Goal: Task Accomplishment & Management: Manage account settings

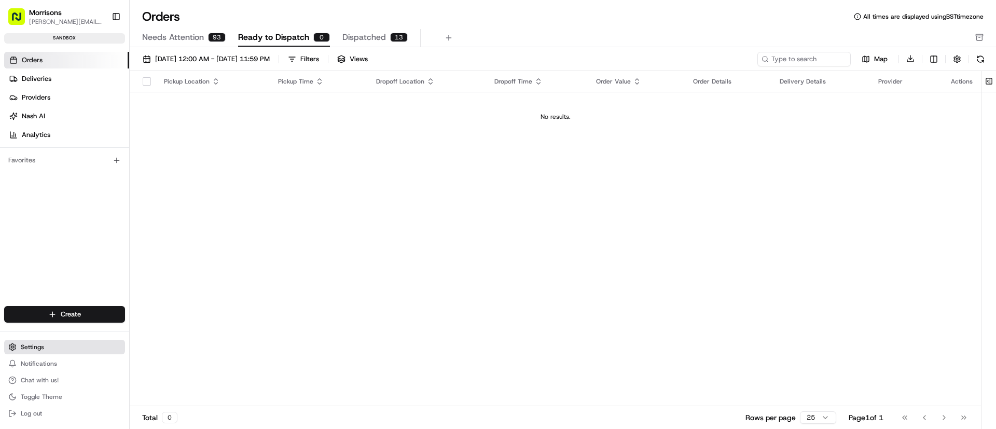
click at [27, 349] on span "Settings" at bounding box center [32, 347] width 23 height 8
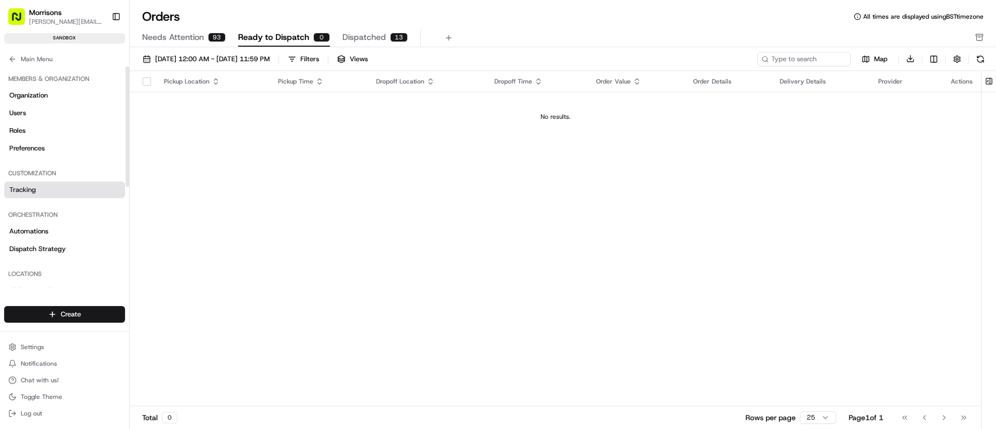
click at [21, 190] on span "Tracking" at bounding box center [22, 189] width 26 height 9
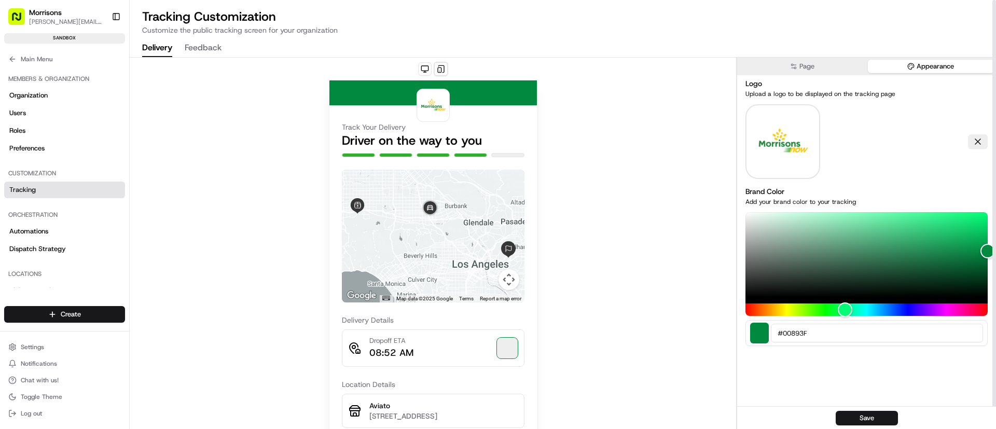
drag, startPoint x: 938, startPoint y: 61, endPoint x: 910, endPoint y: 62, distance: 27.5
click at [937, 60] on button "Appearance" at bounding box center [931, 66] width 127 height 13
click at [827, 65] on button "Page" at bounding box center [802, 66] width 127 height 13
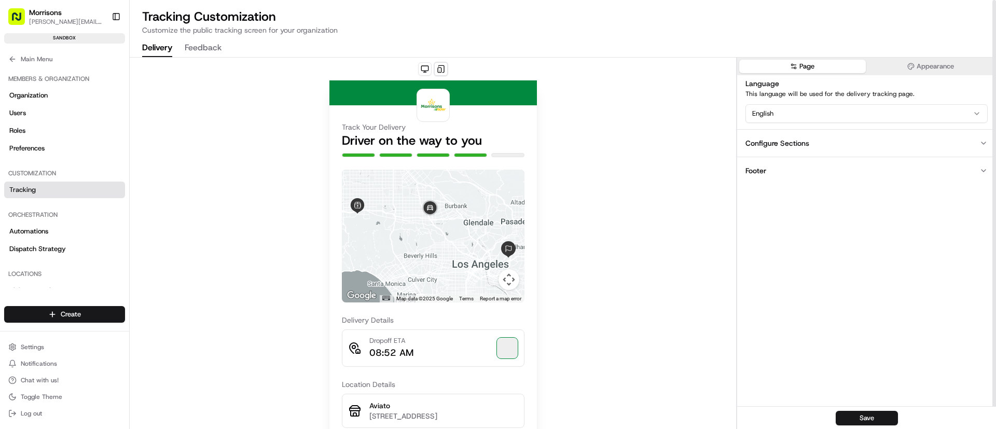
click at [216, 51] on button "Feedback" at bounding box center [203, 48] width 37 height 18
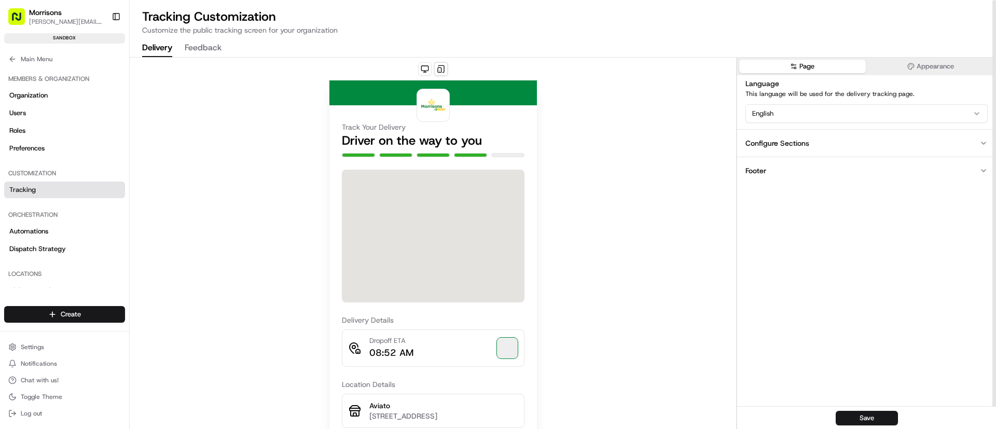
click at [159, 48] on button "Delivery" at bounding box center [157, 48] width 30 height 18
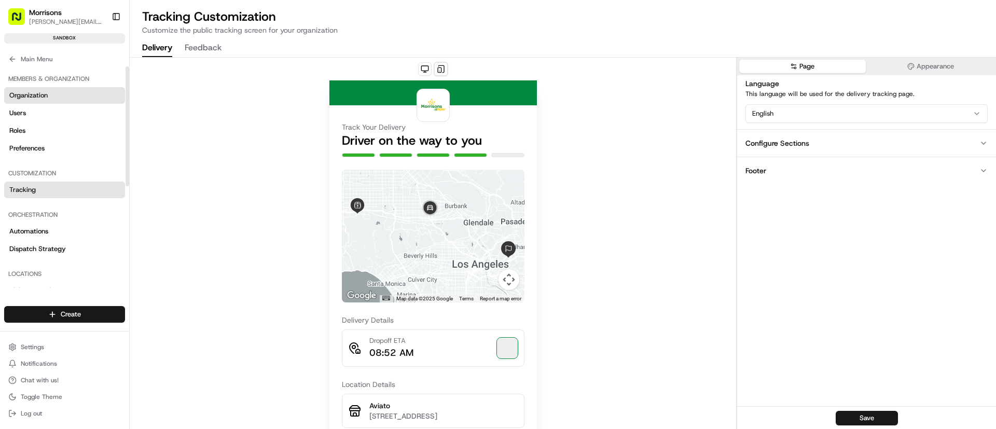
click at [21, 93] on span "Organization" at bounding box center [28, 95] width 38 height 9
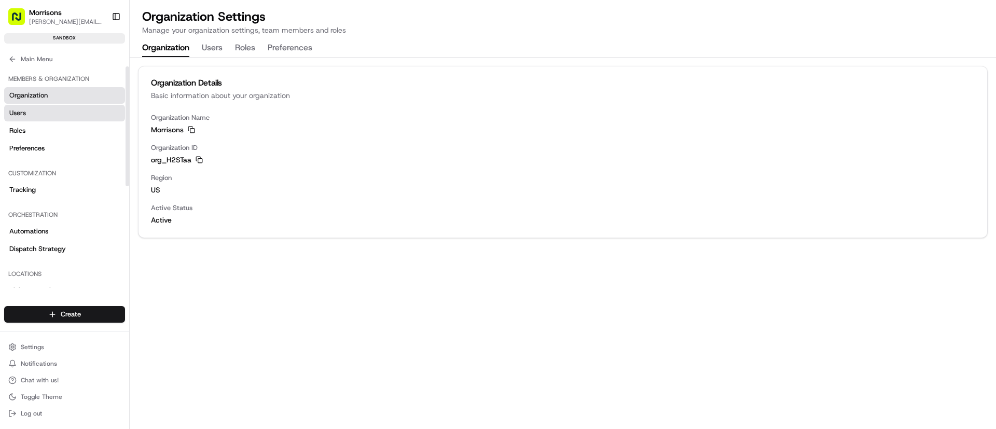
click at [20, 115] on span "Users" at bounding box center [17, 112] width 17 height 9
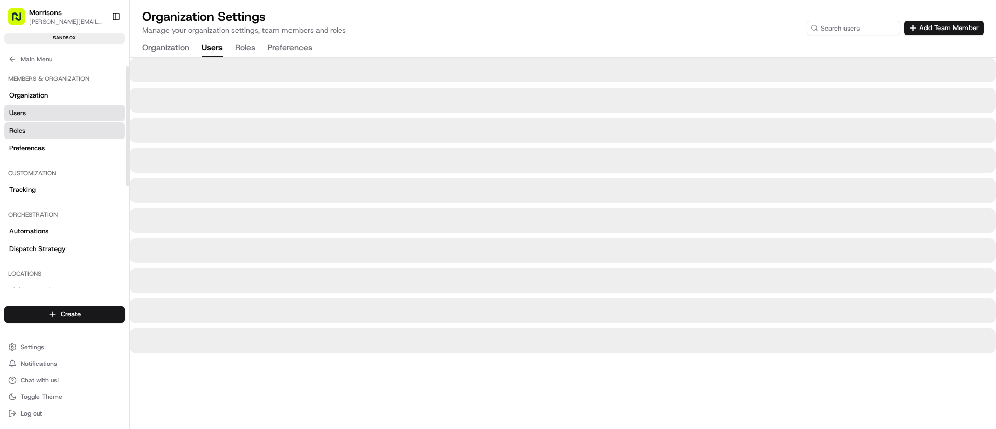
click at [20, 130] on span "Roles" at bounding box center [17, 130] width 16 height 9
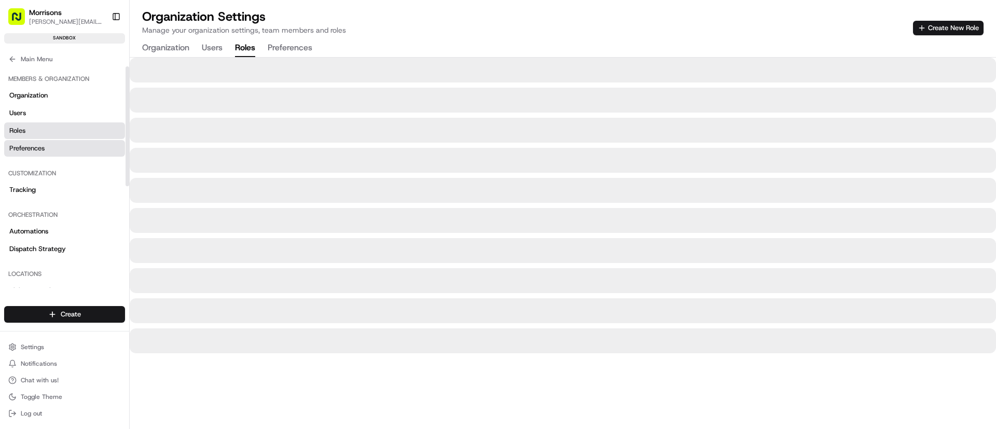
click at [27, 152] on span "Preferences" at bounding box center [26, 148] width 35 height 9
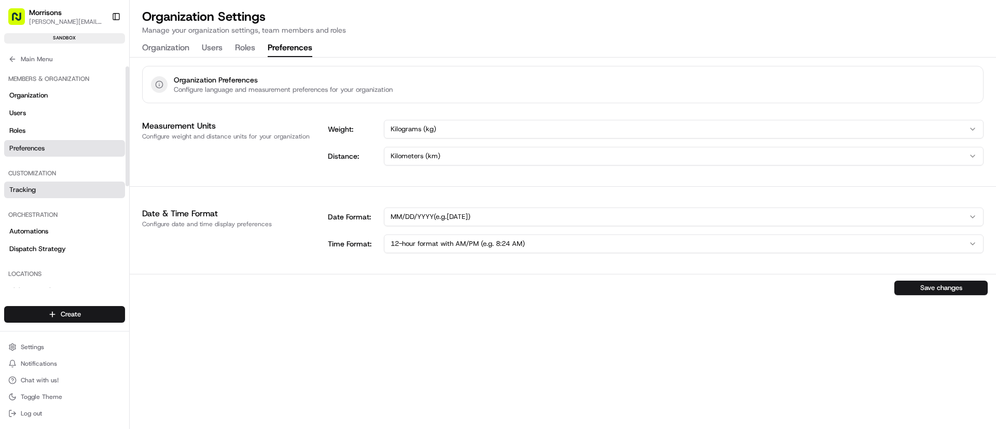
click at [27, 186] on span "Tracking" at bounding box center [22, 189] width 26 height 9
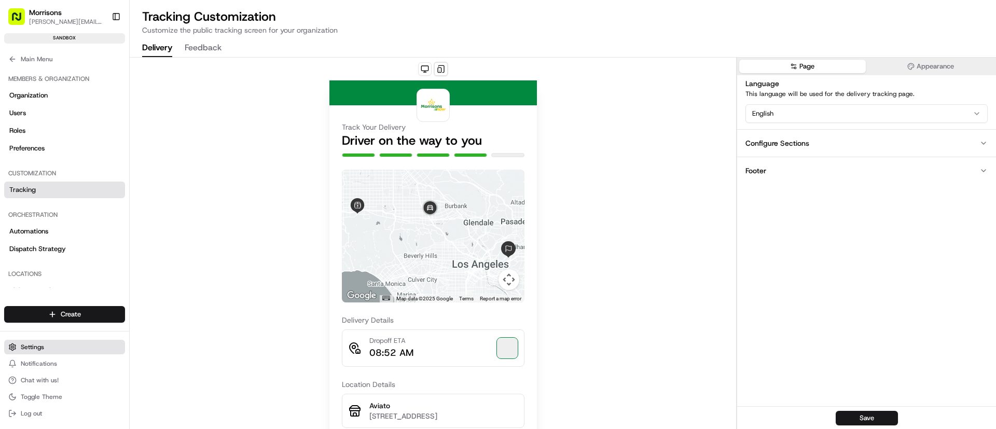
click at [31, 346] on span "Settings" at bounding box center [32, 347] width 23 height 8
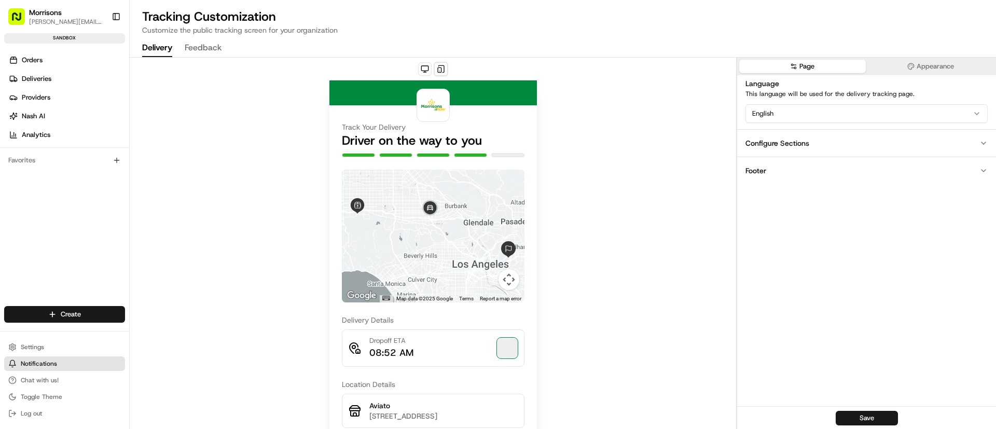
click at [37, 363] on span "Notifications" at bounding box center [39, 363] width 36 height 8
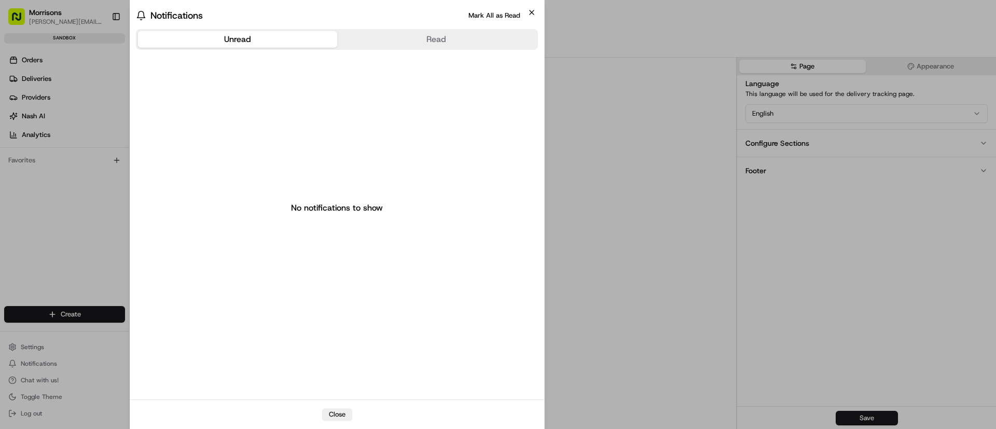
click at [535, 10] on icon "button" at bounding box center [531, 12] width 8 height 8
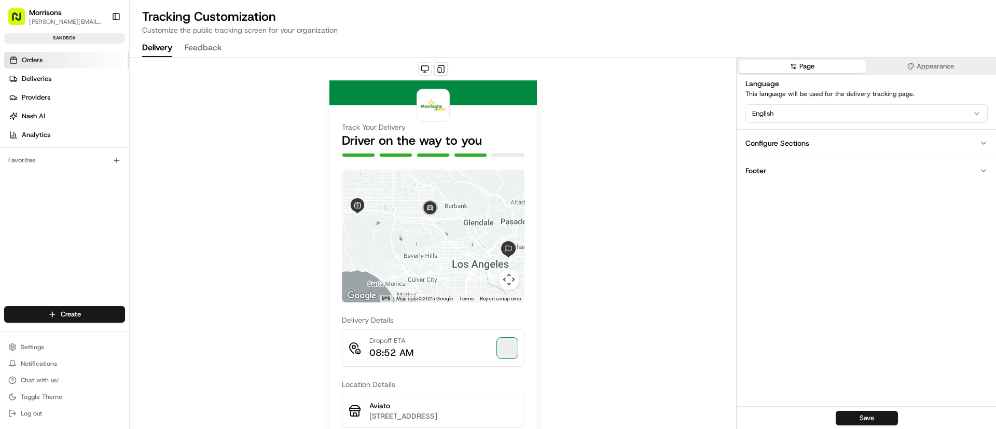
click at [26, 55] on span "Orders" at bounding box center [32, 59] width 21 height 9
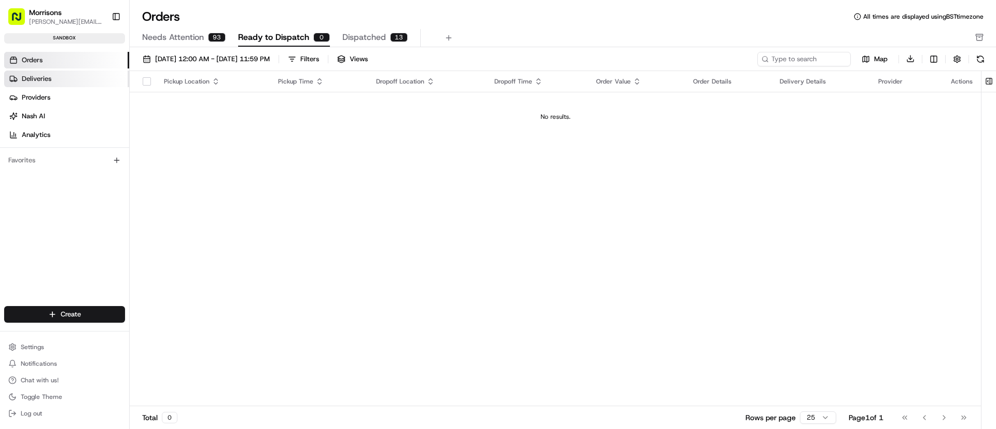
click at [37, 78] on span "Deliveries" at bounding box center [37, 78] width 30 height 9
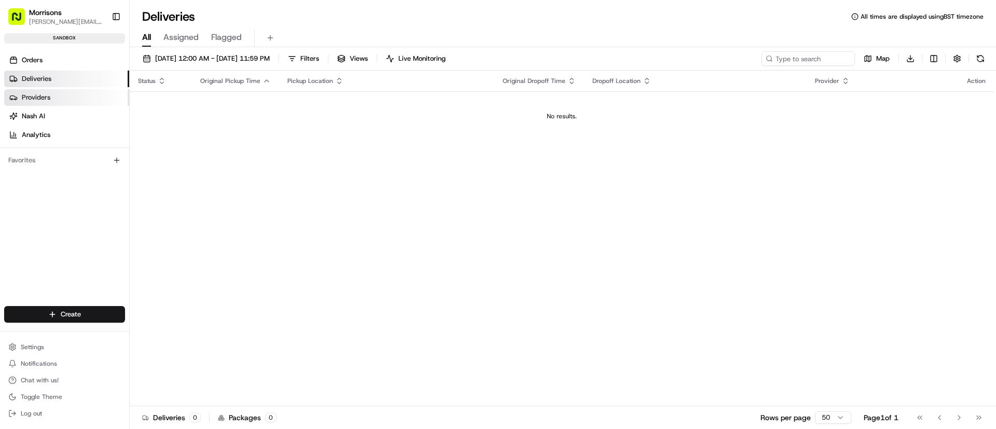
click at [35, 103] on link "Providers" at bounding box center [66, 97] width 125 height 17
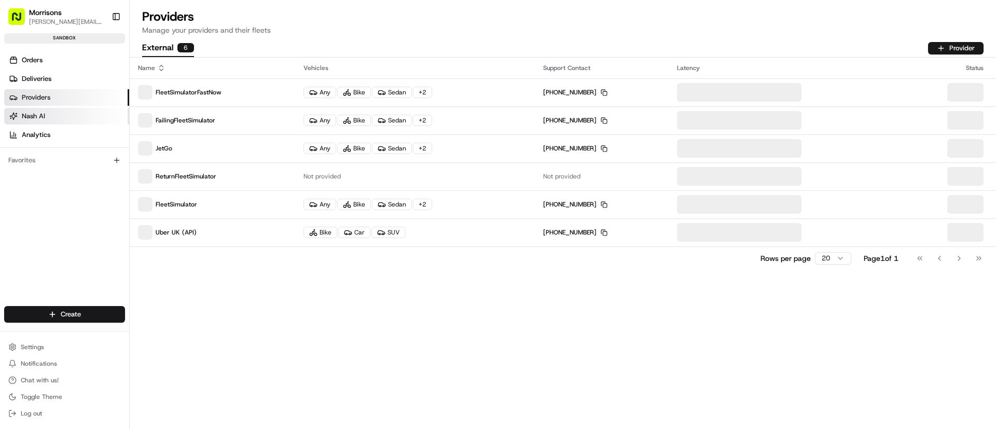
click at [31, 122] on link "Nash AI" at bounding box center [66, 116] width 125 height 17
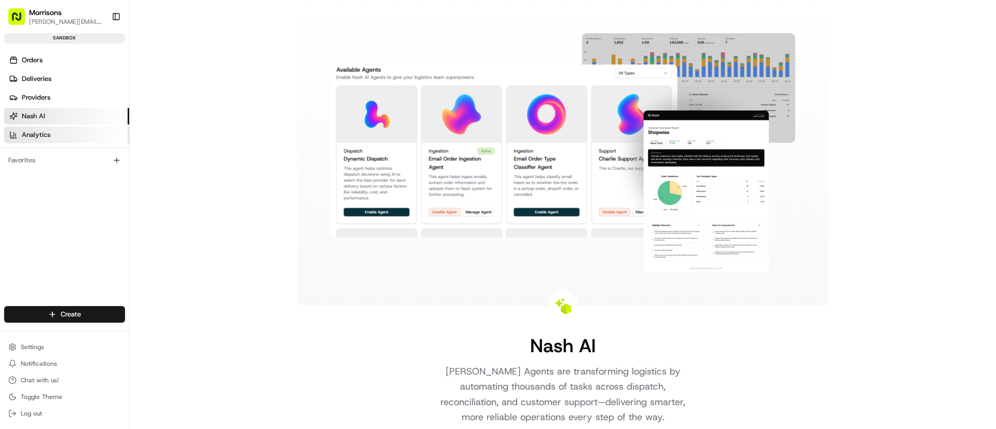
click at [30, 133] on span "Analytics" at bounding box center [36, 134] width 29 height 9
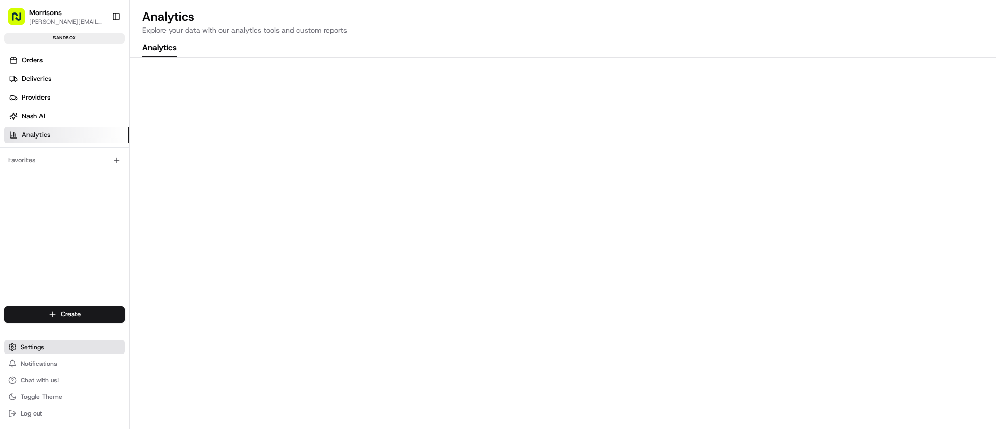
click at [25, 343] on span "Settings" at bounding box center [32, 347] width 23 height 8
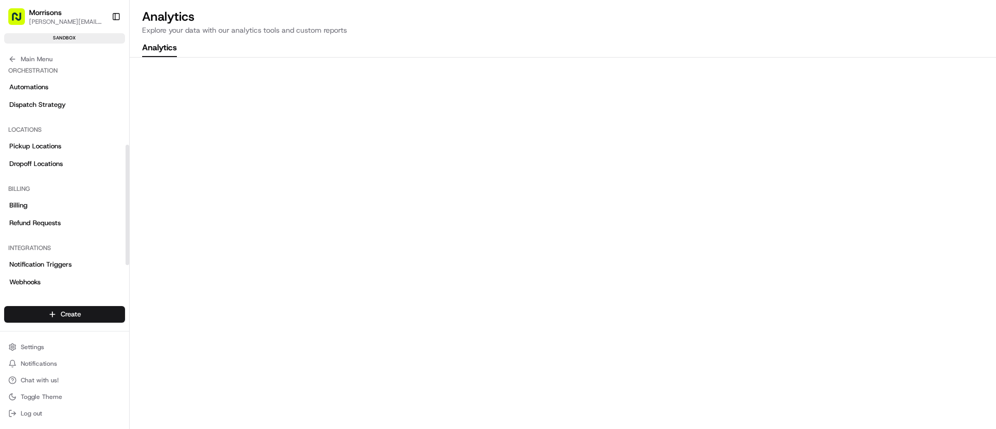
scroll to position [186, 0]
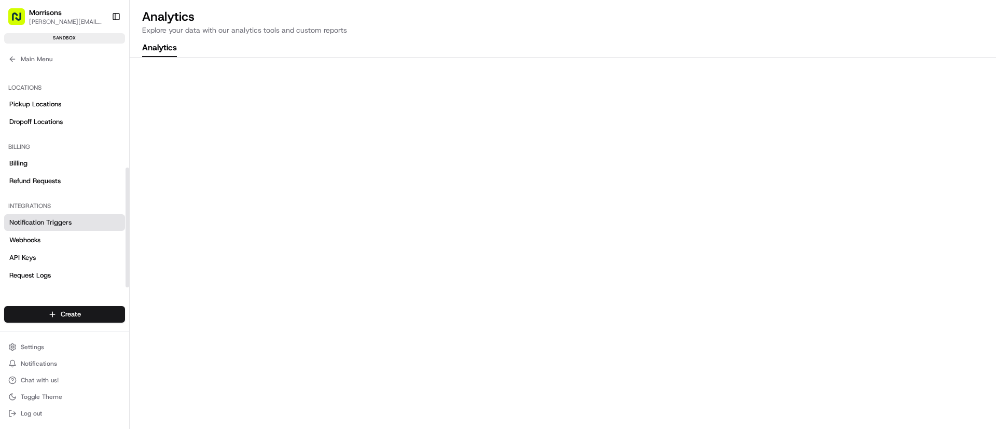
click at [33, 221] on span "Notification Triggers" at bounding box center [40, 222] width 62 height 9
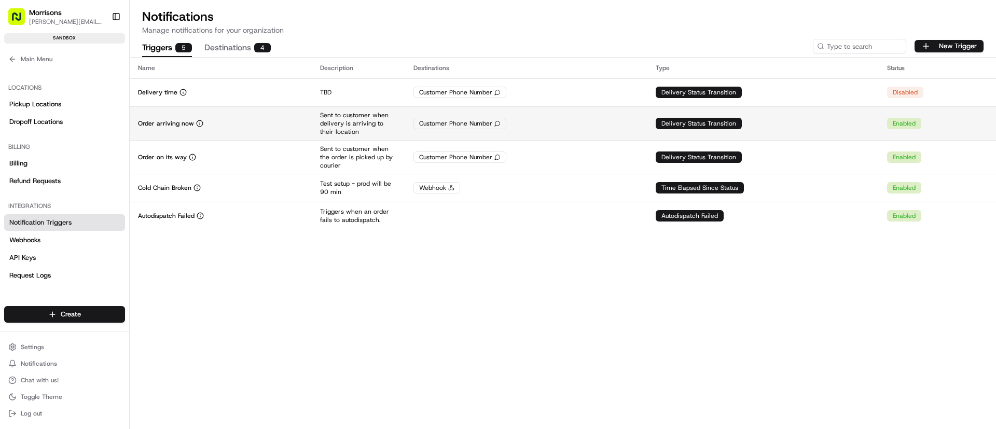
click at [909, 125] on div "Enabled" at bounding box center [904, 123] width 34 height 11
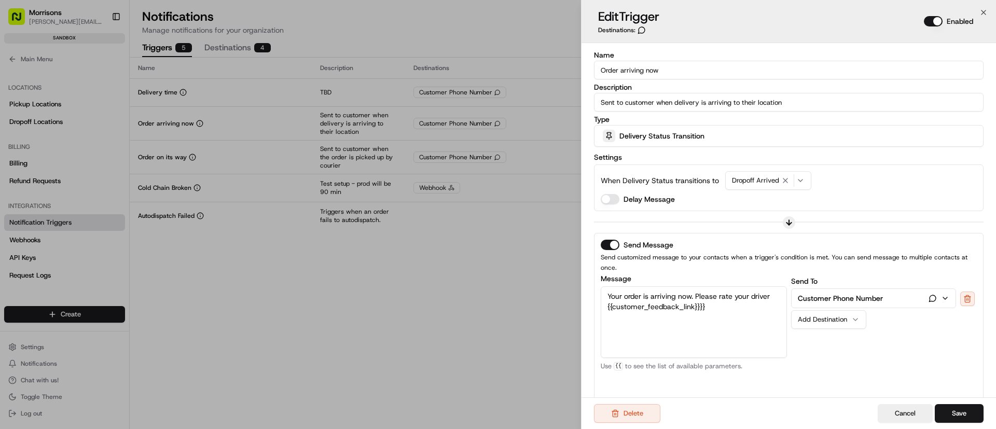
click at [623, 286] on textarea "Your order is arriving now. Please rate your driver {{customer_feedback_link}}}}" at bounding box center [694, 322] width 186 height 72
type textarea "Your Morrisons Now order is arriving now. Please rate your driver {{customer_fe…"
